Goal: Task Accomplishment & Management: Use online tool/utility

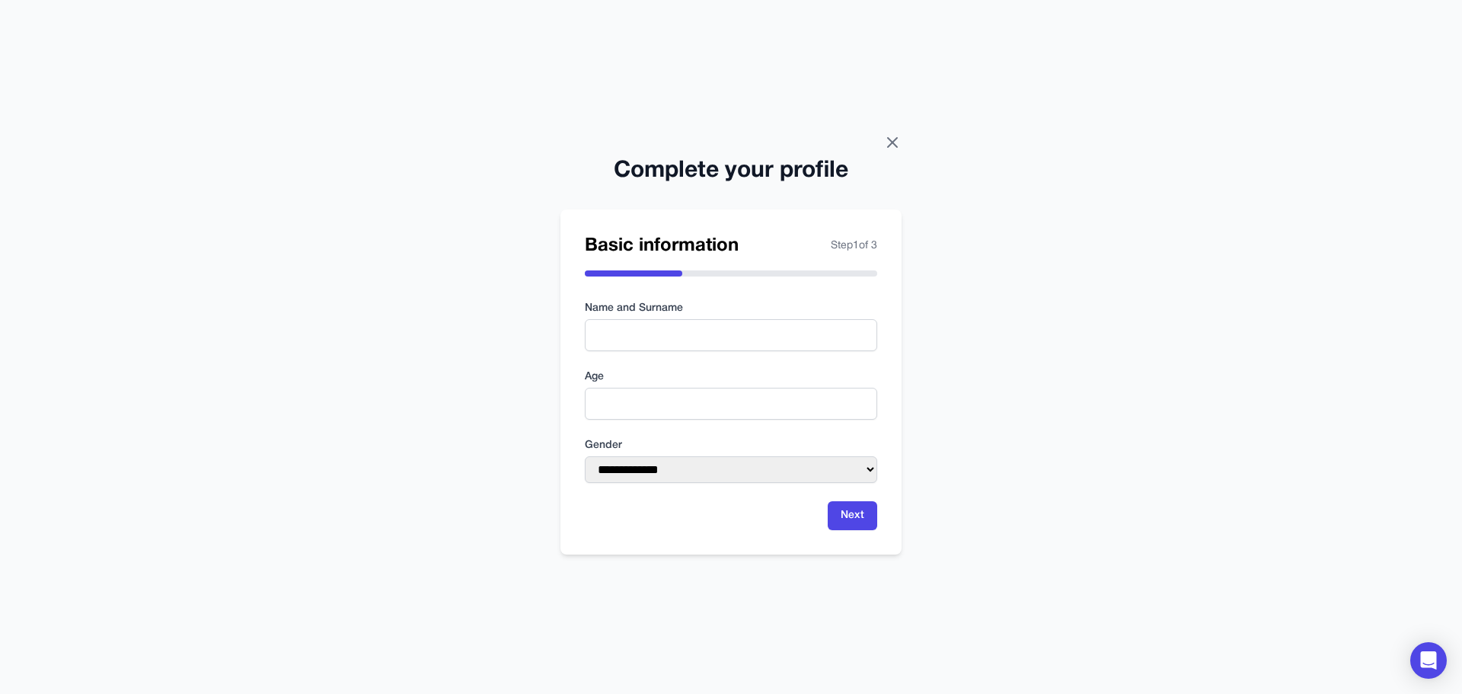
click at [890, 133] on icon at bounding box center [892, 142] width 18 height 18
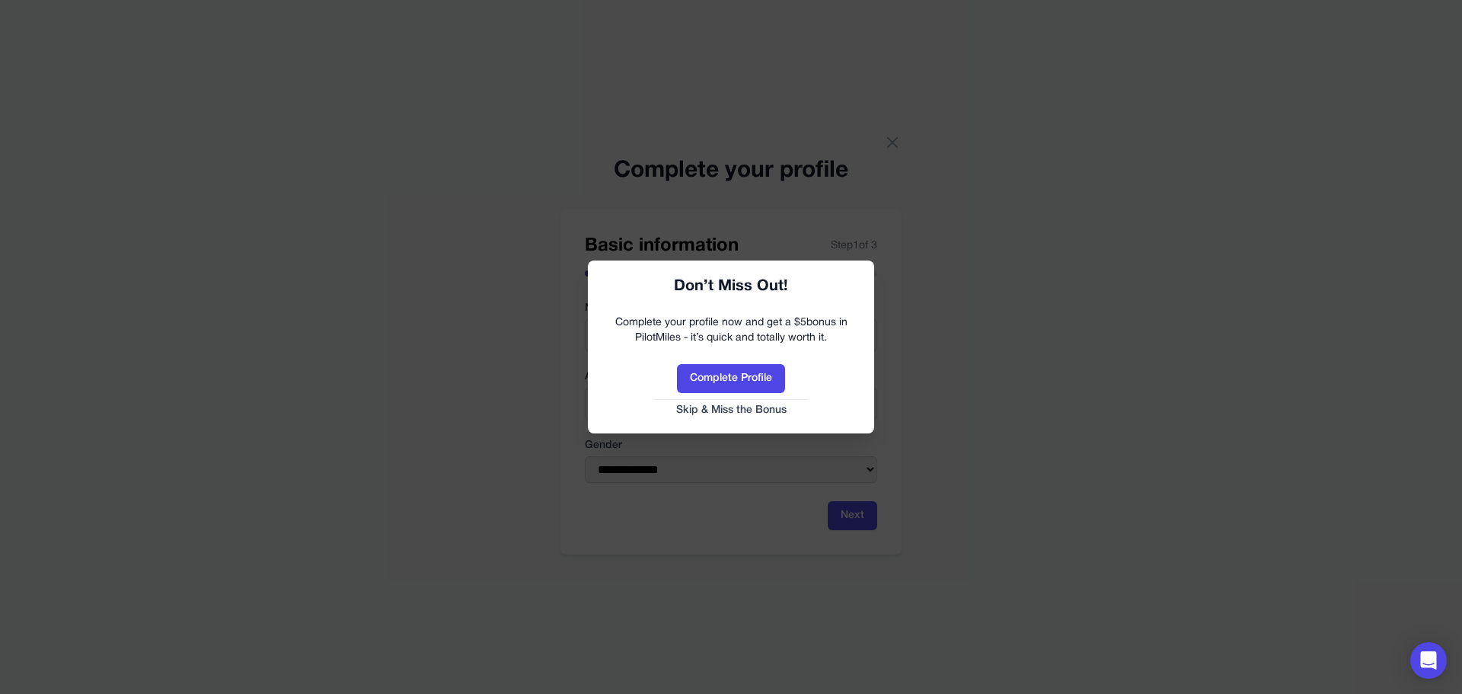
click at [722, 406] on button "Skip & Miss the Bonus" at bounding box center [731, 410] width 256 height 15
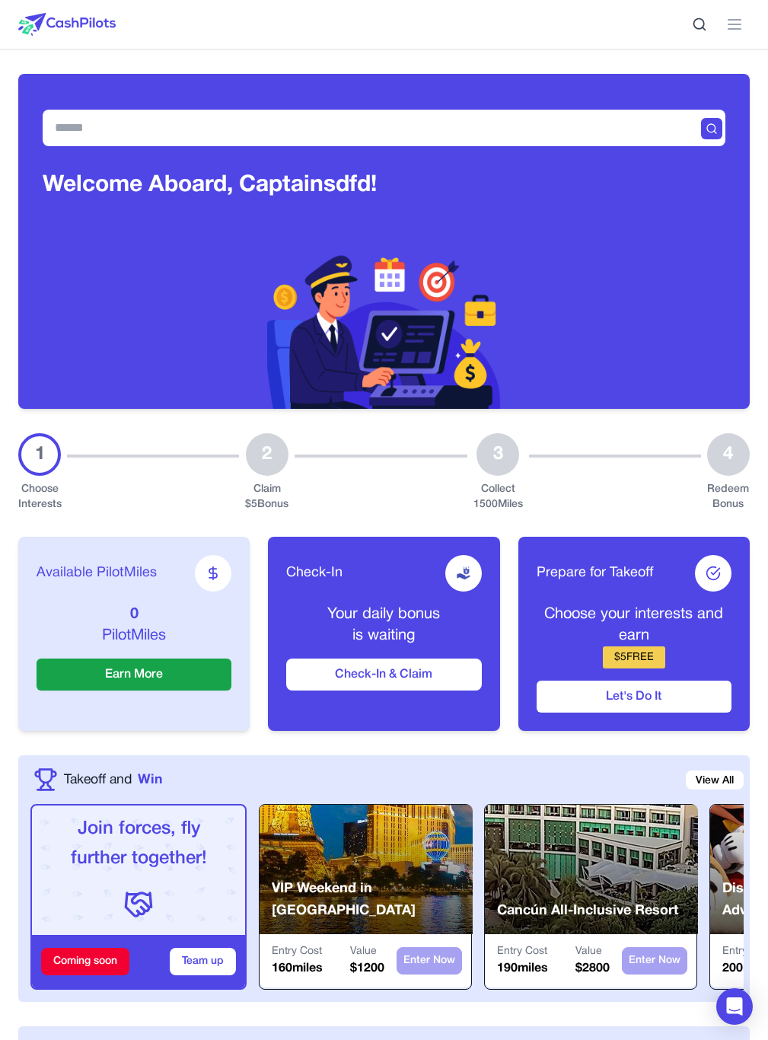
click at [0, 0] on span "Earn" at bounding box center [0, 0] width 0 height 0
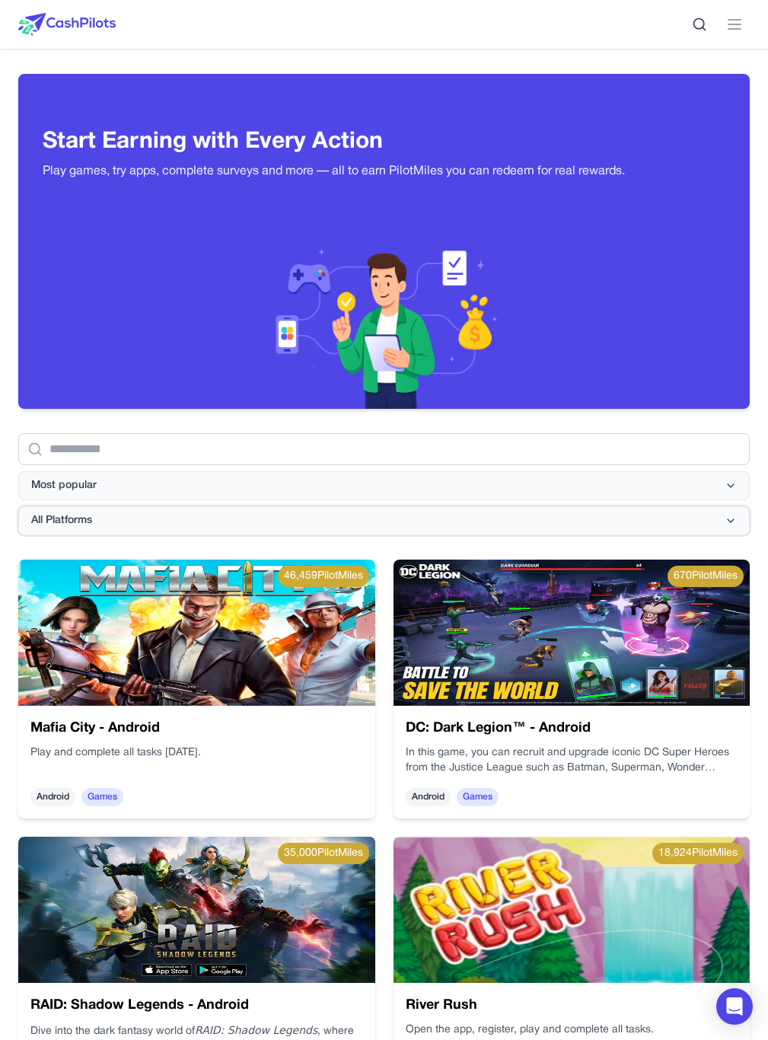
click at [92, 513] on span "All Platforms" at bounding box center [61, 520] width 61 height 15
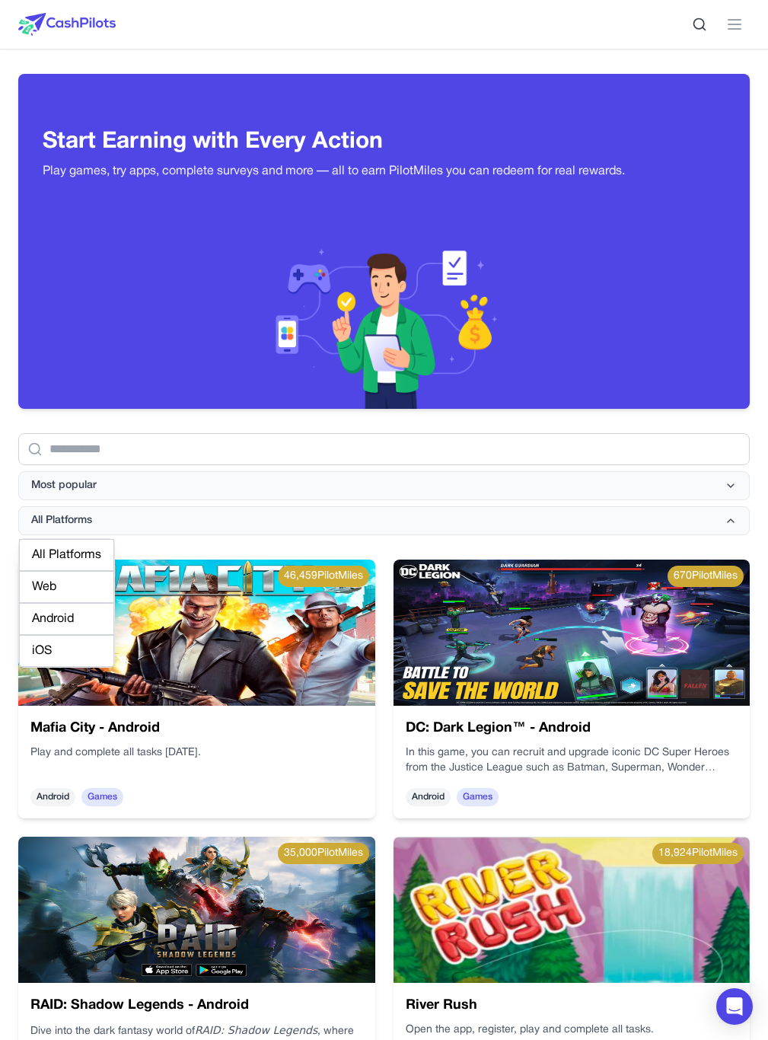
click at [219, 409] on div "All Platforms All Platforms Web Android iOS Most popular" at bounding box center [384, 472] width 732 height 126
